Goal: Navigation & Orientation: Find specific page/section

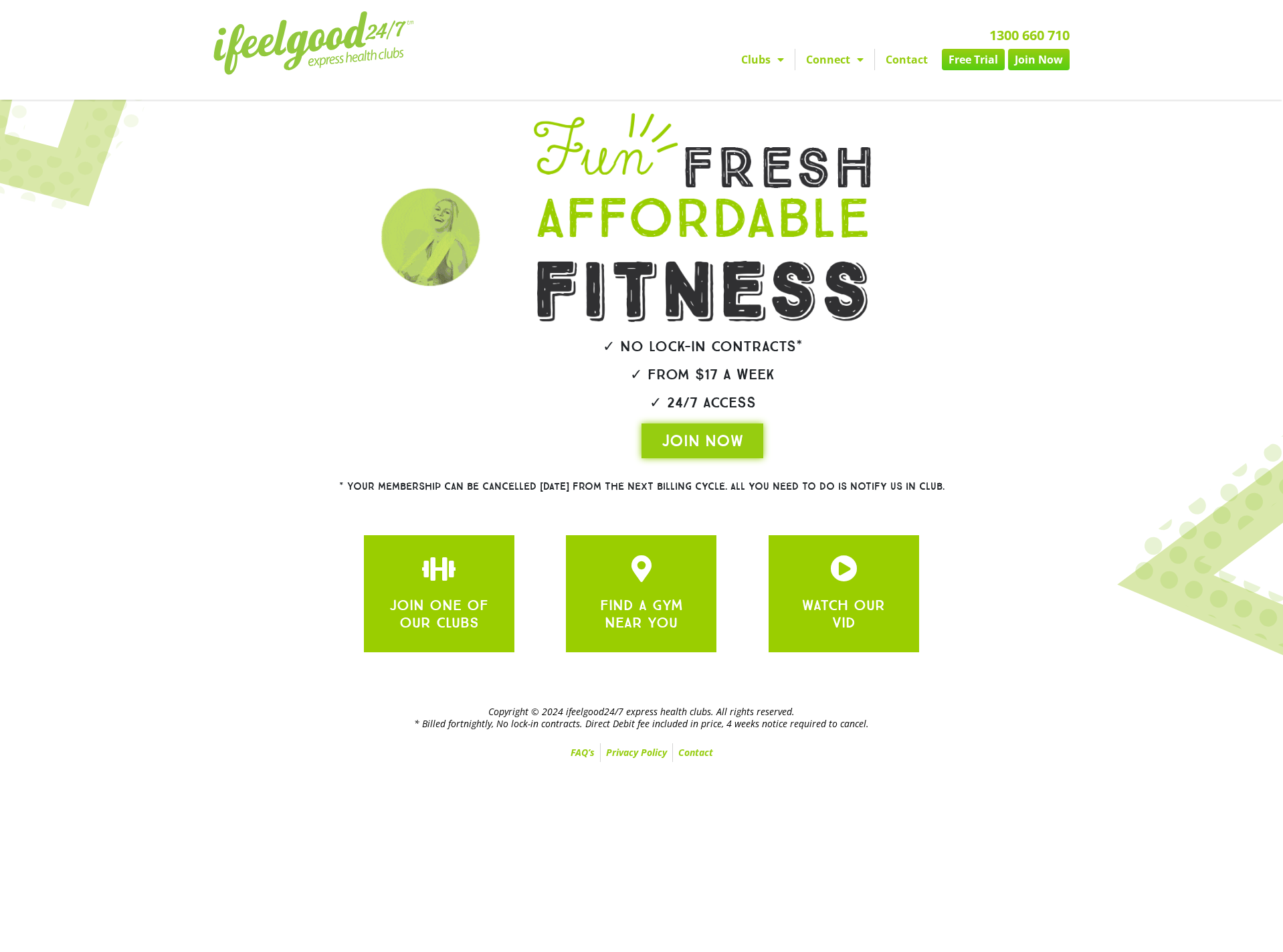
click at [1041, 65] on link "Join Now" at bounding box center [1039, 59] width 62 height 21
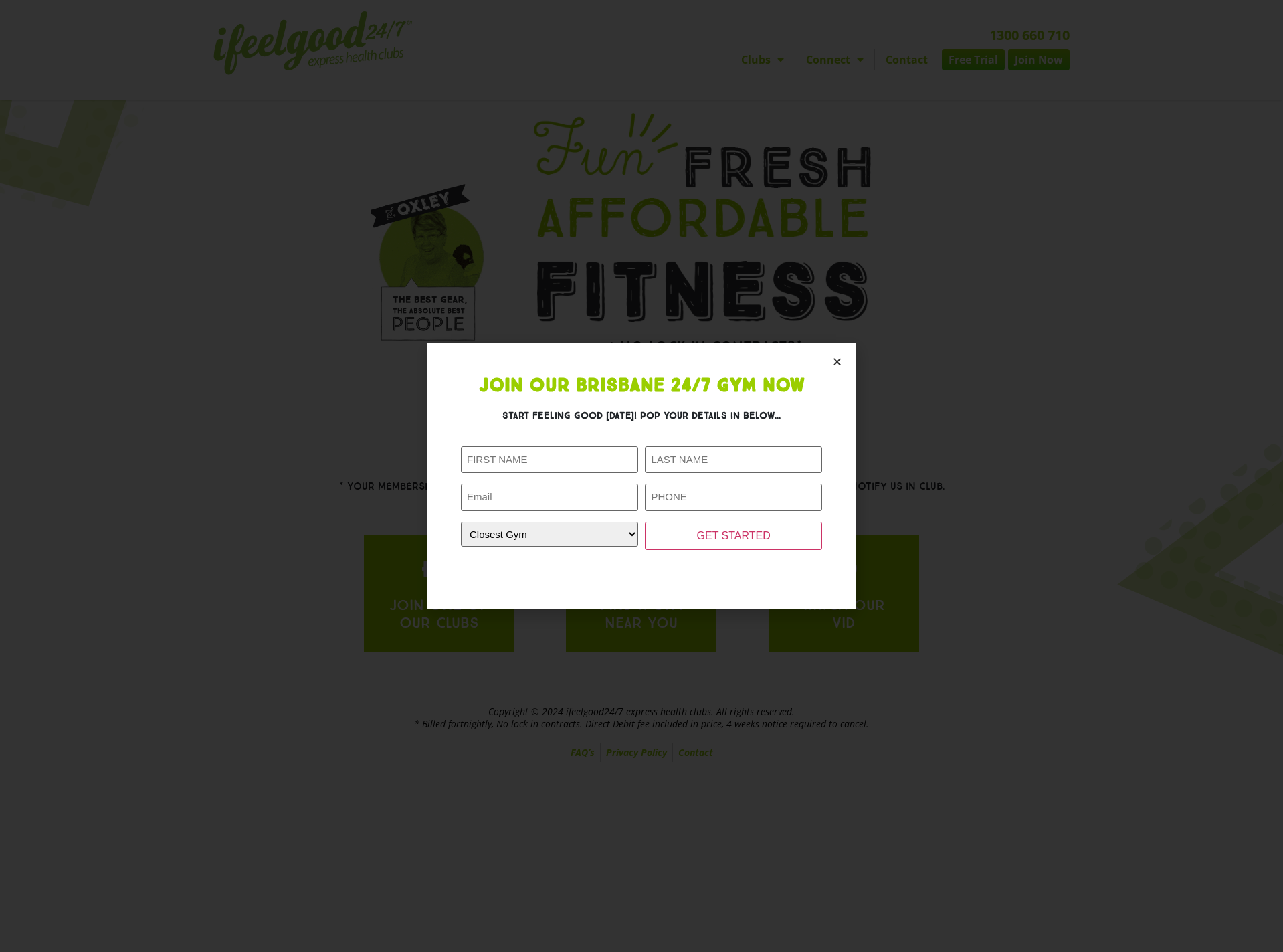
click at [819, 362] on section "Join Our Brisbane 24/7 Gym Now Start feeling good today! Pop your details in be…" at bounding box center [641, 475] width 428 height 265
click at [826, 361] on section "Join Our Brisbane 24/7 Gym Now Start feeling good today! Pop your details in be…" at bounding box center [641, 475] width 428 height 265
click at [834, 361] on icon "Close" at bounding box center [837, 361] width 10 height 10
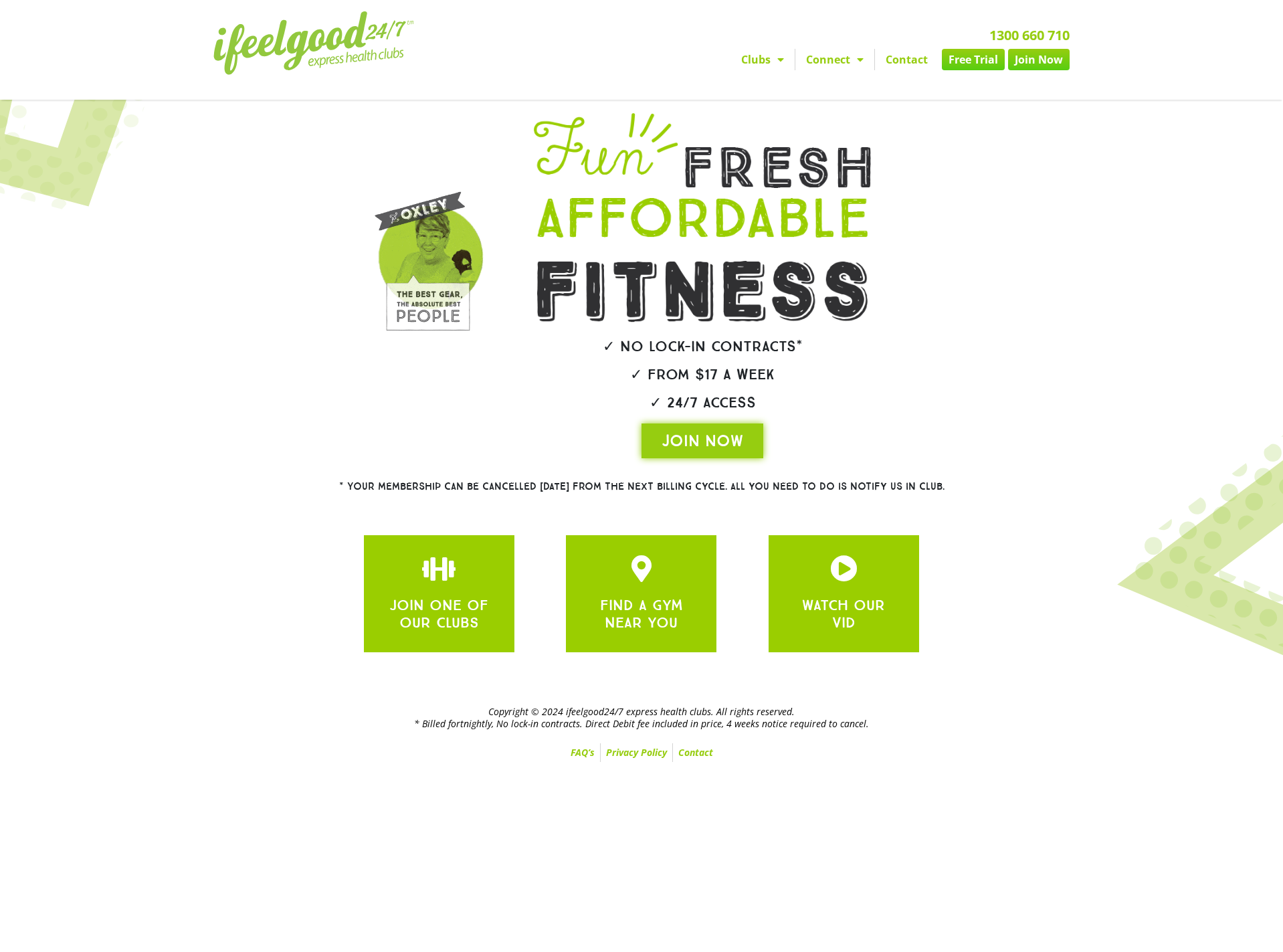
click at [765, 57] on link "Clubs" at bounding box center [762, 59] width 64 height 21
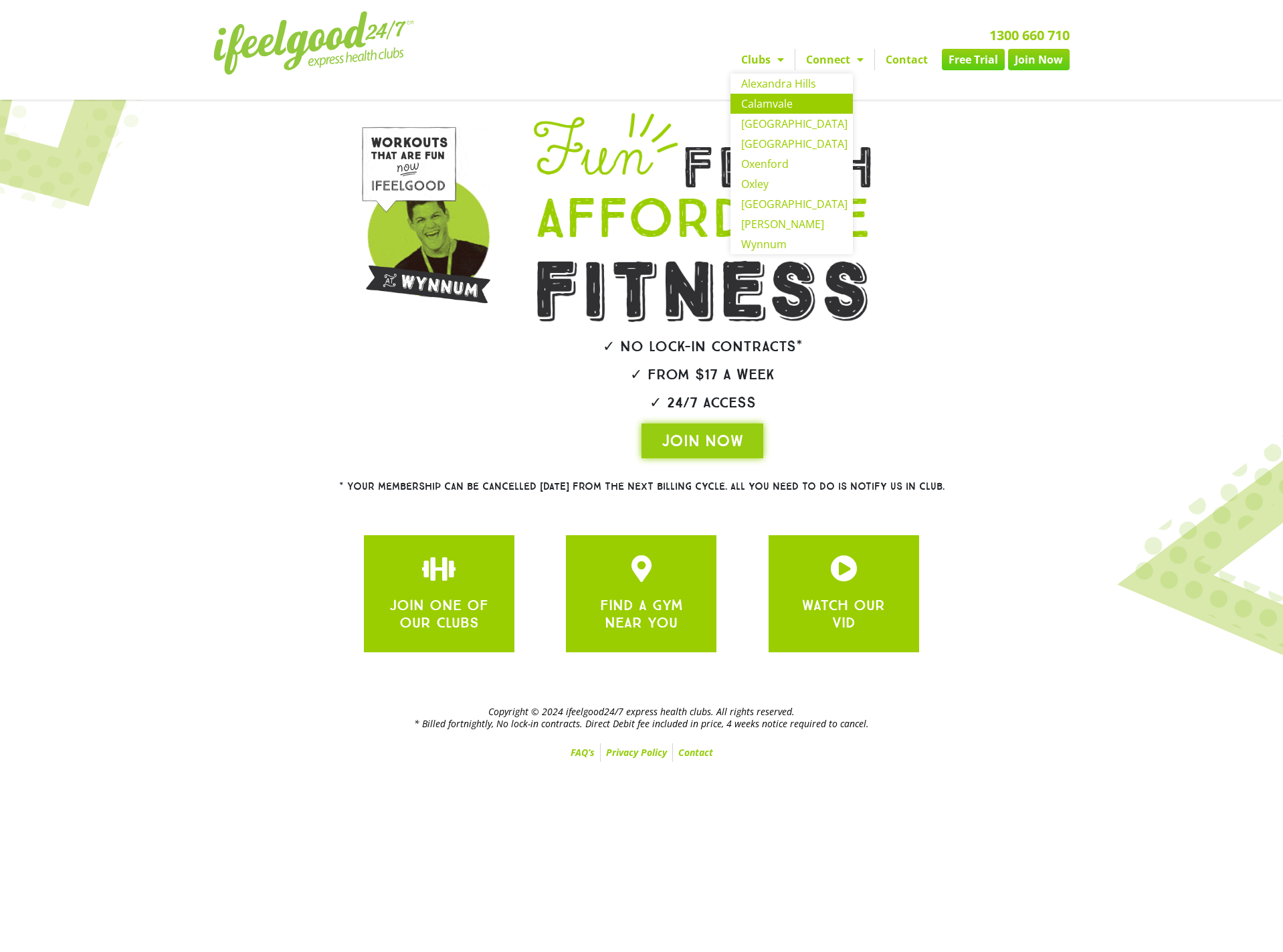
click at [781, 98] on link "Calamvale" at bounding box center [791, 104] width 122 height 20
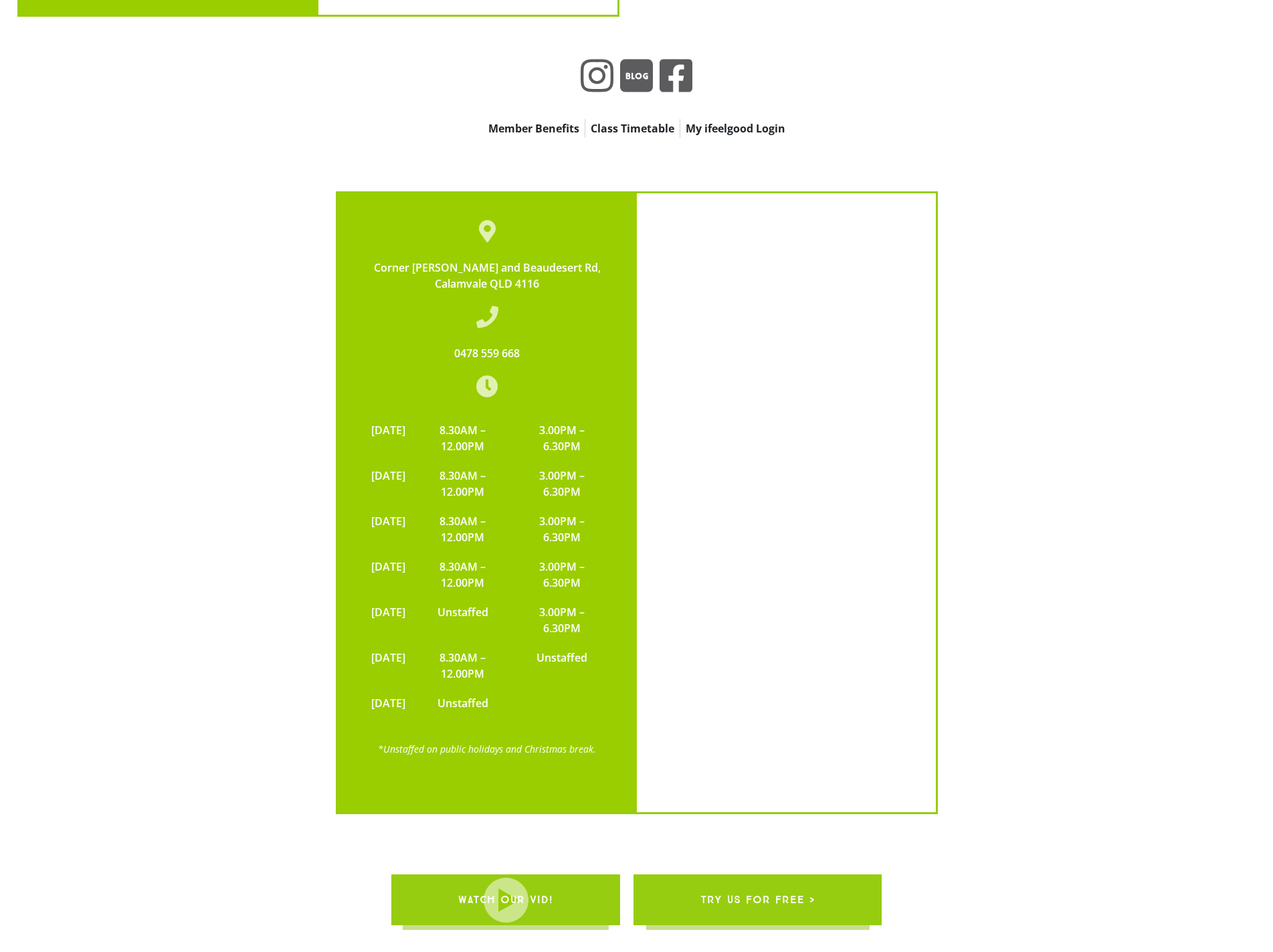
scroll to position [3746, 0]
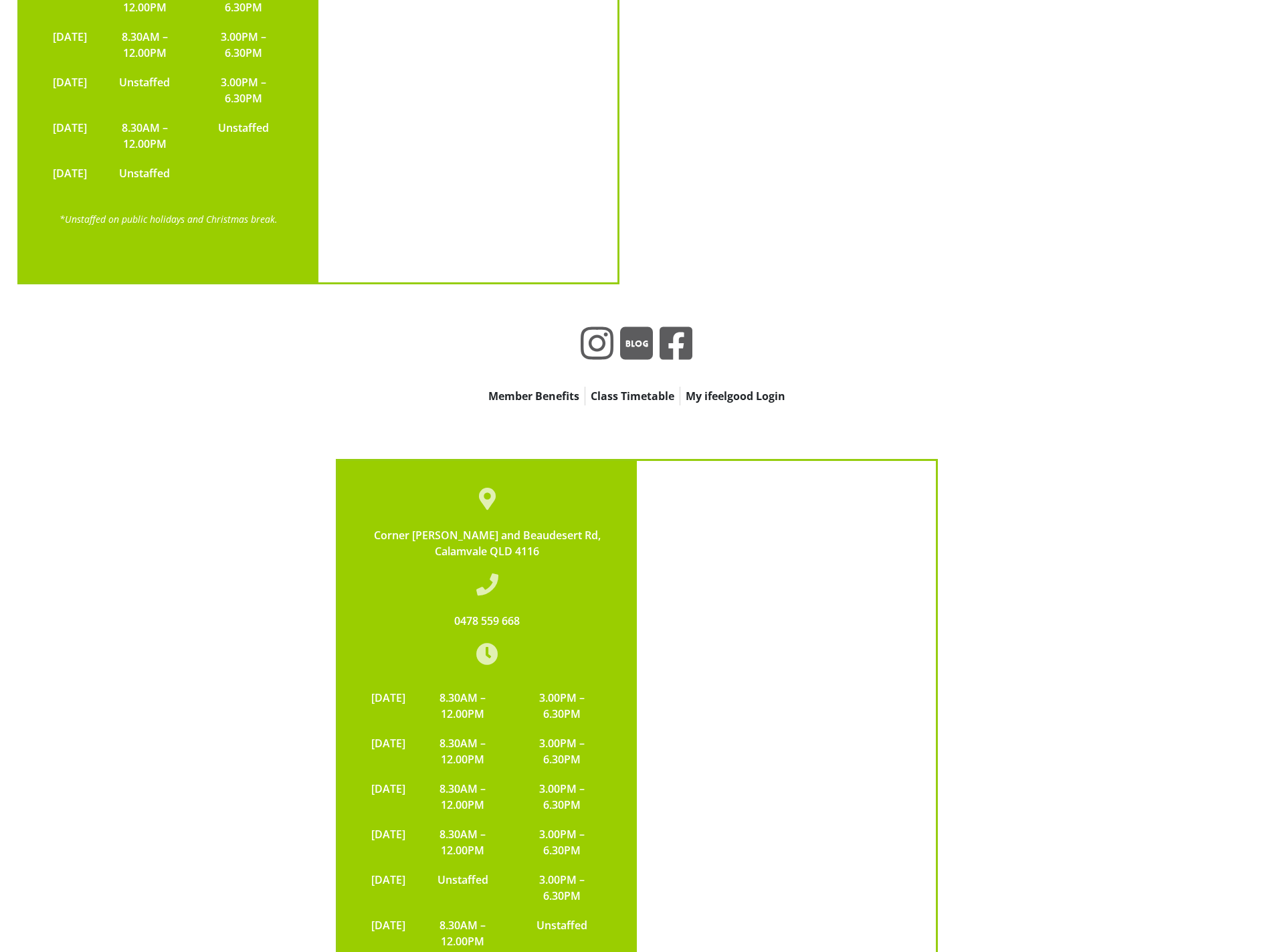
click at [728, 387] on link "My ifeelgood Login" at bounding box center [735, 396] width 110 height 19
